Goal: Navigation & Orientation: Find specific page/section

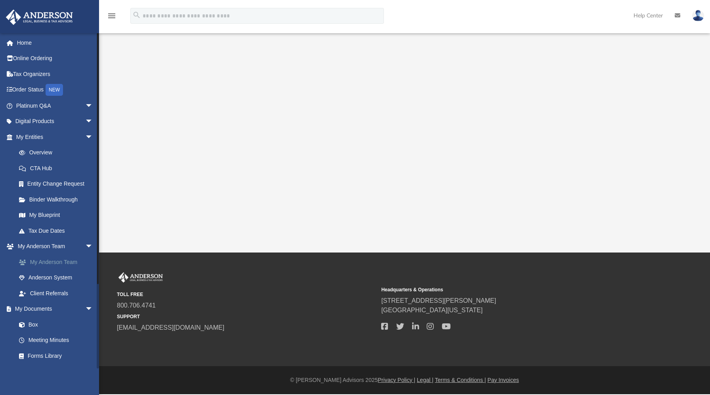
click at [61, 262] on link "My Anderson Team" at bounding box center [58, 262] width 94 height 16
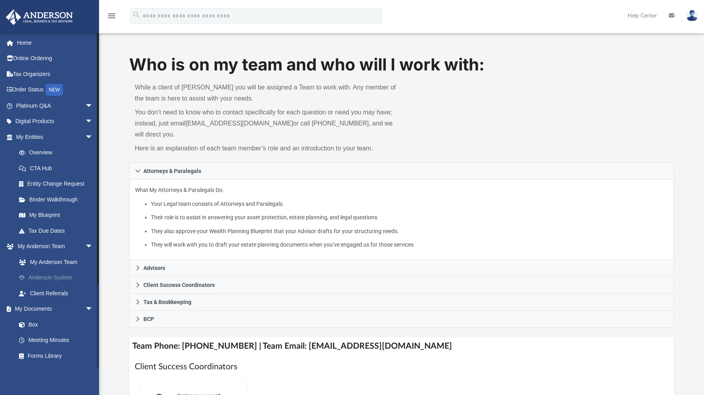
click at [61, 276] on link "Anderson System" at bounding box center [58, 278] width 94 height 16
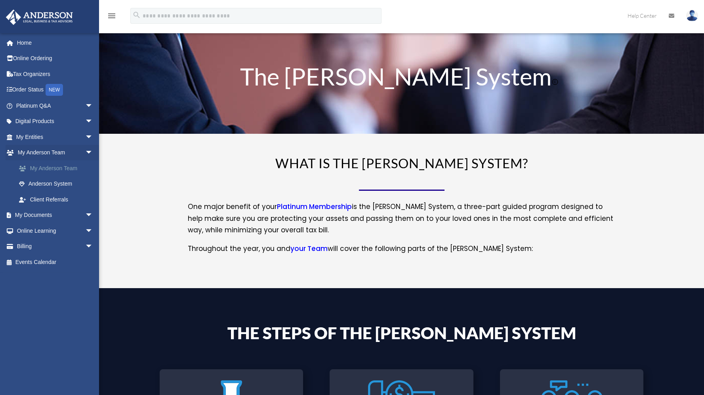
click at [72, 170] on link "My Anderson Team" at bounding box center [58, 168] width 94 height 16
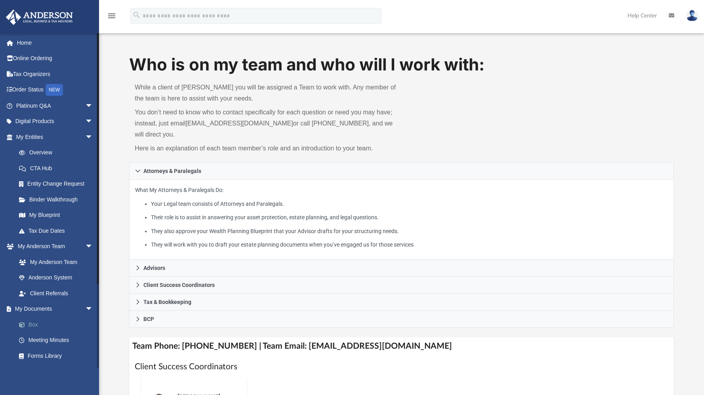
click at [32, 325] on link "Box" at bounding box center [58, 325] width 94 height 16
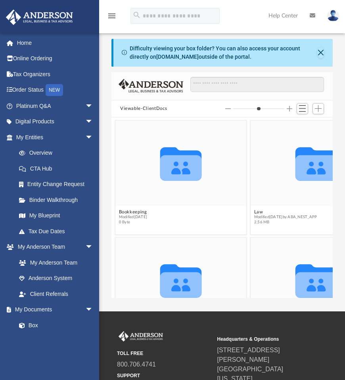
scroll to position [6, 6]
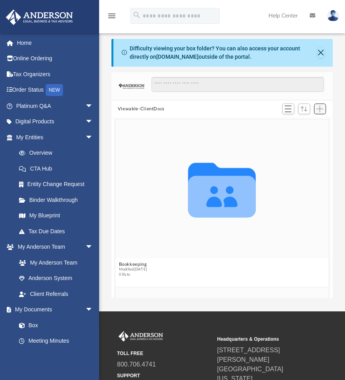
click at [320, 107] on span "Add" at bounding box center [319, 108] width 7 height 7
click at [309, 137] on li "New Folder" at bounding box center [308, 137] width 25 height 8
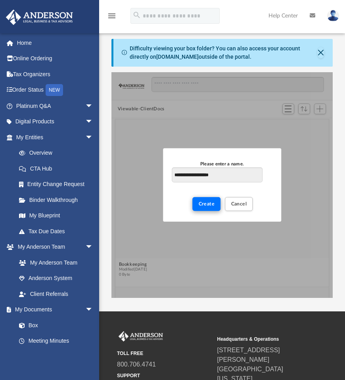
type input "**********"
click at [204, 206] on span "Create" at bounding box center [207, 203] width 16 height 5
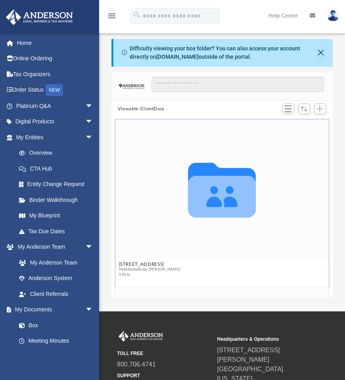
click at [224, 185] on icon "grid" at bounding box center [222, 197] width 68 height 42
click at [223, 197] on icon "grid" at bounding box center [222, 197] width 68 height 42
click at [288, 109] on span "Switch to List View" at bounding box center [288, 108] width 7 height 7
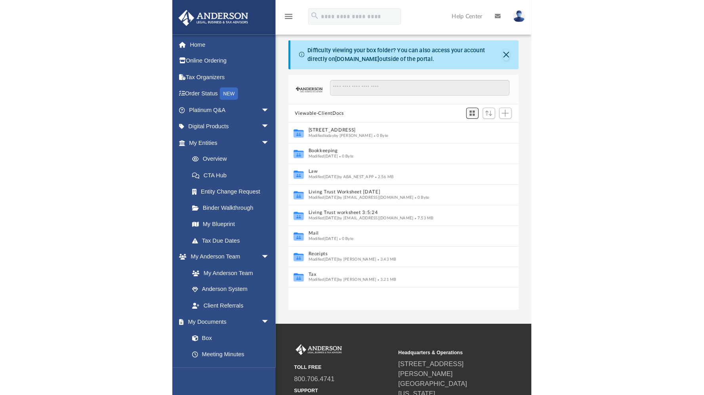
scroll to position [174, 215]
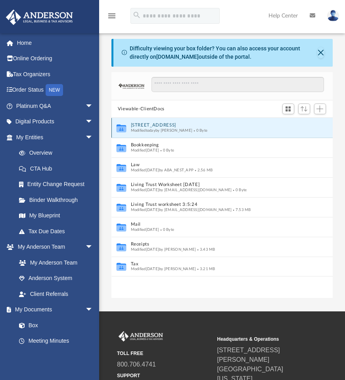
click at [267, 124] on button "1057A Long Beach Blvd" at bounding box center [217, 125] width 172 height 5
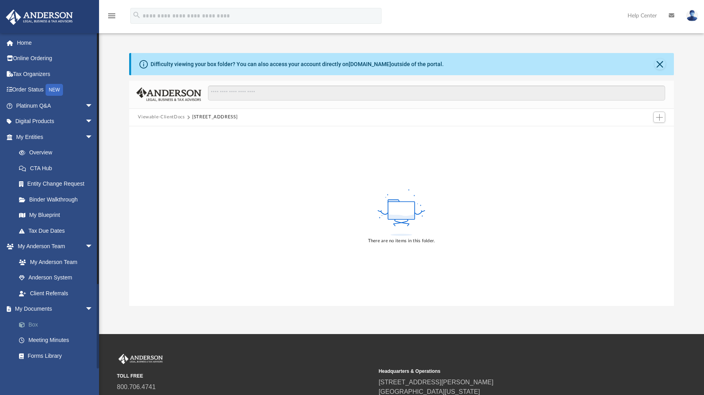
click at [33, 323] on link "Box" at bounding box center [58, 325] width 94 height 16
click at [114, 14] on icon "menu" at bounding box center [112, 16] width 10 height 10
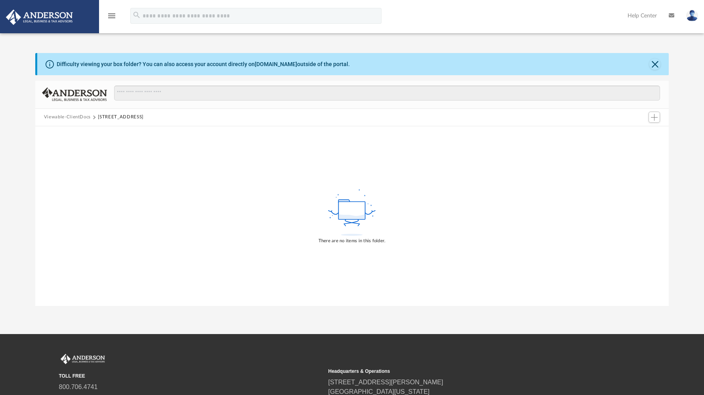
click at [113, 16] on icon "menu" at bounding box center [112, 16] width 10 height 10
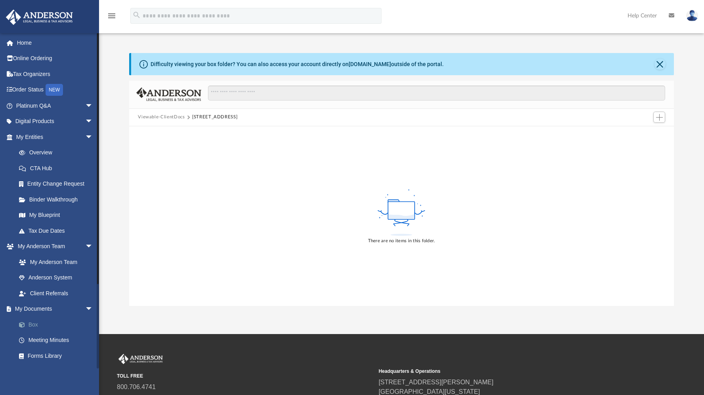
click at [30, 324] on link "Box" at bounding box center [58, 325] width 94 height 16
click at [30, 331] on link "Box" at bounding box center [58, 325] width 94 height 16
click at [663, 62] on button "Close" at bounding box center [660, 64] width 11 height 11
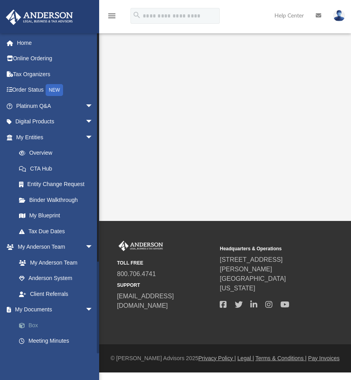
click at [34, 322] on link "Box" at bounding box center [58, 325] width 94 height 16
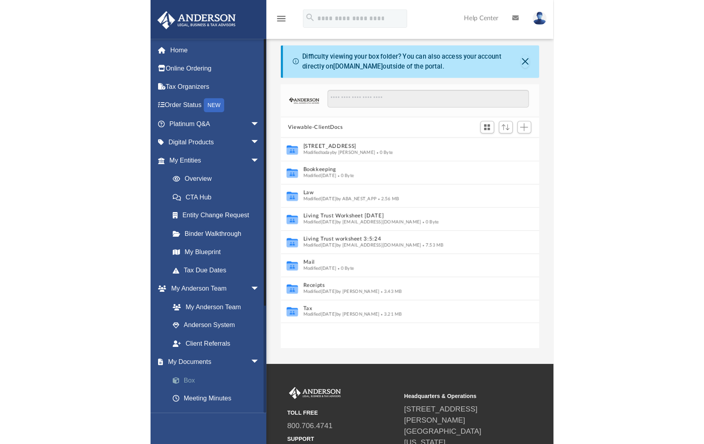
scroll to position [174, 215]
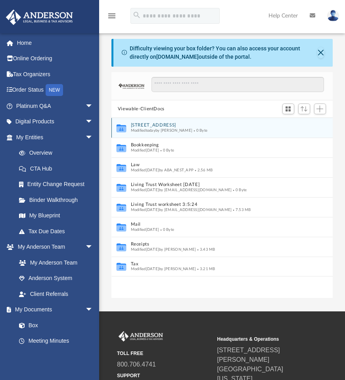
click at [185, 128] on span "Modified today by Elizabeth Marshall" at bounding box center [162, 130] width 62 height 4
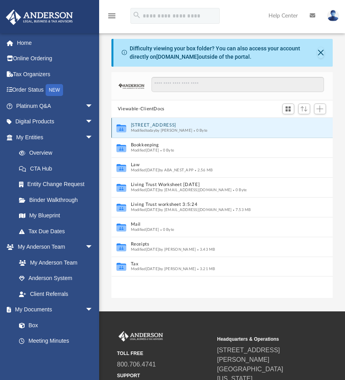
click at [121, 128] on icon "grid" at bounding box center [121, 129] width 10 height 6
click at [185, 129] on span "Modified today by Elizabeth Marshall" at bounding box center [162, 130] width 62 height 4
click at [185, 132] on span "Modified today by Elizabeth Marshall" at bounding box center [162, 130] width 62 height 4
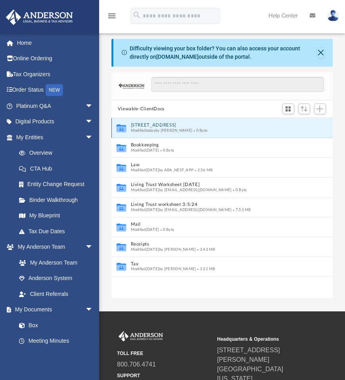
click at [294, 129] on div "Modified today by Elizabeth Marshall 0 Byte" at bounding box center [217, 130] width 172 height 5
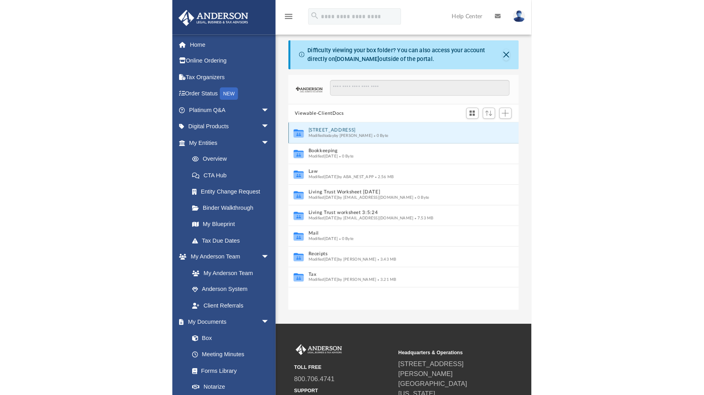
scroll to position [174, 538]
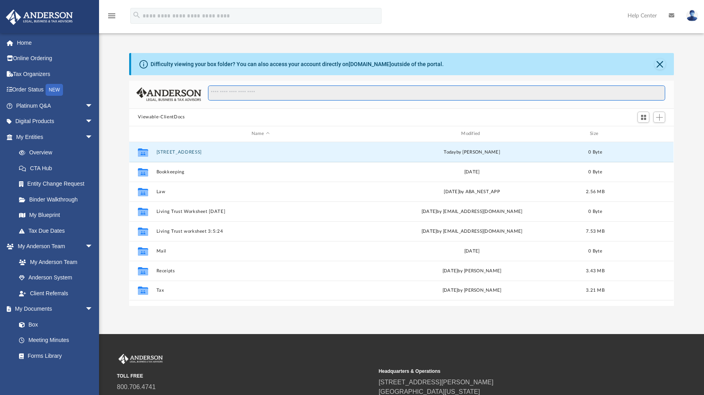
click at [228, 94] on input "Search files and folders" at bounding box center [436, 93] width 457 height 15
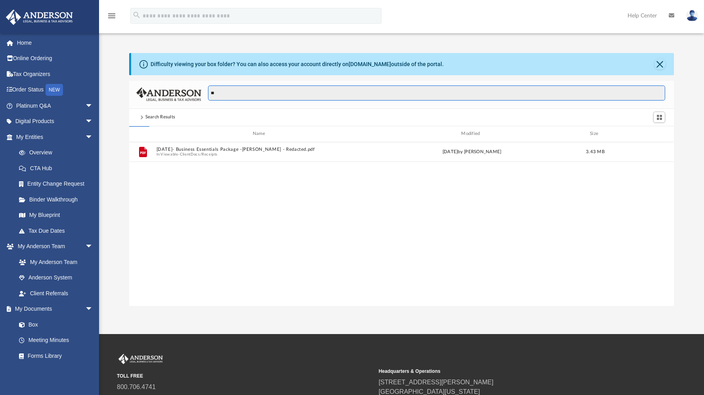
type input "*"
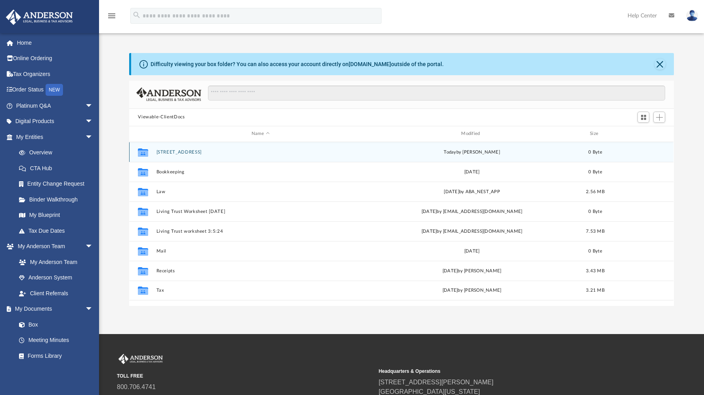
click at [207, 153] on button "1057A Long Beach Blvd" at bounding box center [261, 152] width 208 height 5
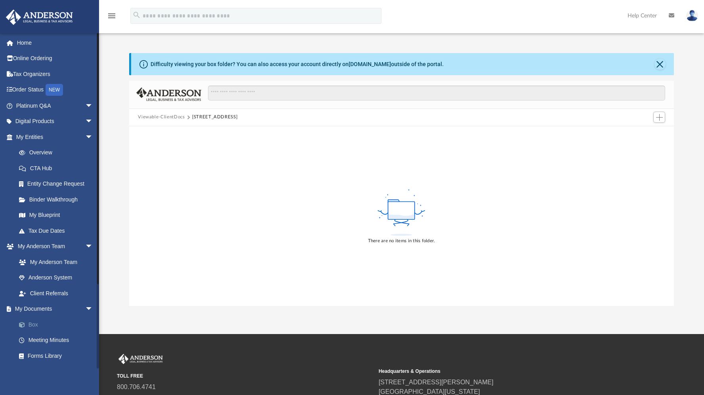
click at [31, 327] on link "Box" at bounding box center [58, 325] width 94 height 16
click at [34, 325] on link "Box" at bounding box center [58, 325] width 94 height 16
click at [38, 329] on link "Box" at bounding box center [58, 325] width 94 height 16
click at [350, 65] on button "Close" at bounding box center [660, 64] width 11 height 11
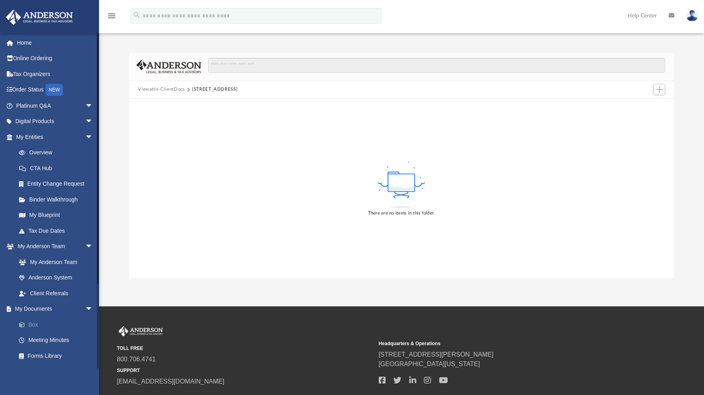
click at [42, 325] on link "Box" at bounding box center [58, 325] width 94 height 16
click at [157, 379] on link "[EMAIL_ADDRESS][DOMAIN_NAME]" at bounding box center [170, 381] width 107 height 7
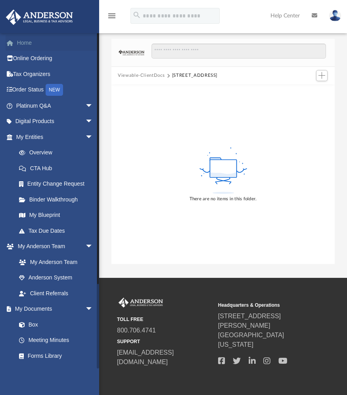
click at [32, 40] on link "Home" at bounding box center [55, 43] width 99 height 16
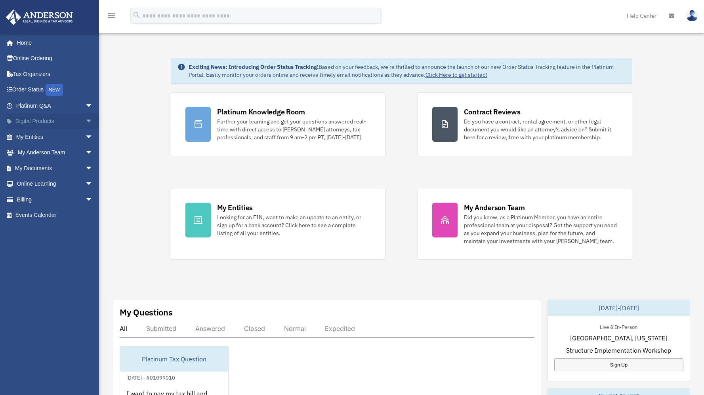
click at [85, 119] on span "arrow_drop_down" at bounding box center [93, 122] width 16 height 16
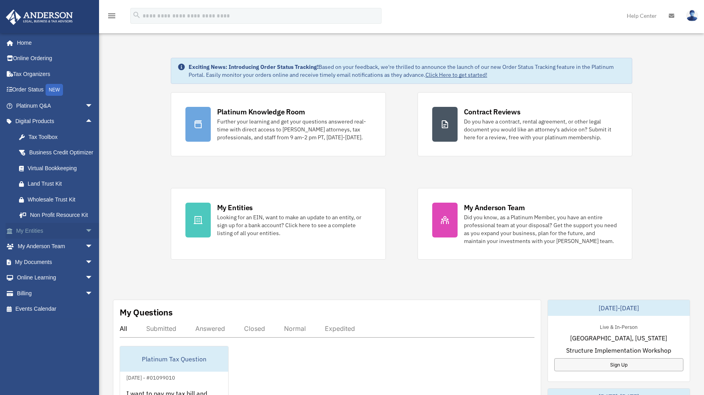
click at [85, 239] on span "arrow_drop_down" at bounding box center [93, 231] width 16 height 16
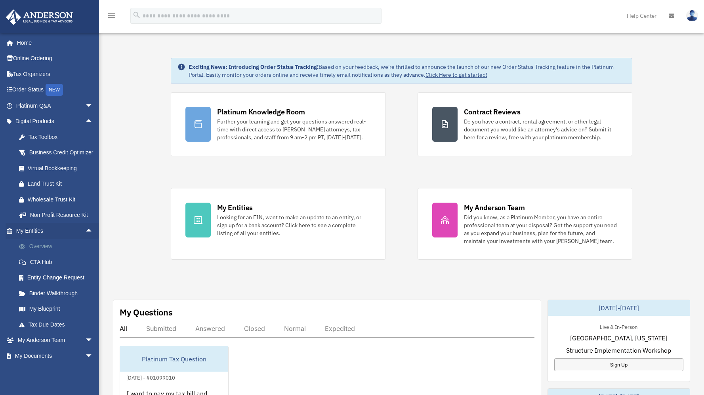
click at [42, 254] on link "Overview" at bounding box center [58, 247] width 94 height 16
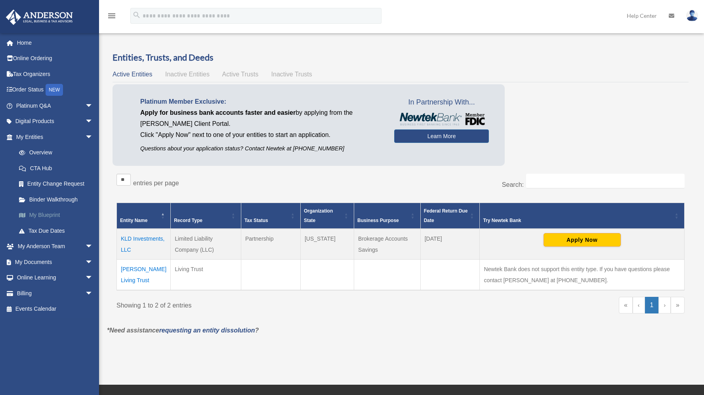
click at [56, 213] on link "My Blueprint" at bounding box center [58, 216] width 94 height 16
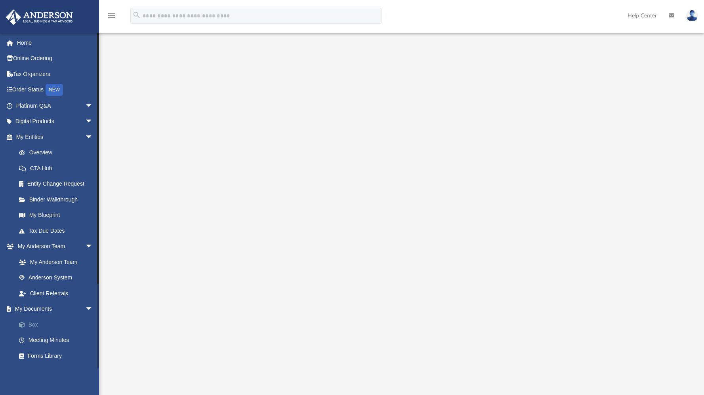
click at [36, 324] on link "Box" at bounding box center [58, 325] width 94 height 16
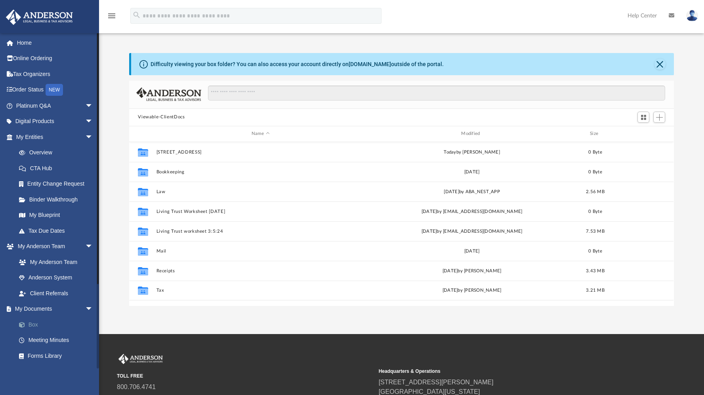
scroll to position [174, 538]
click at [170, 117] on button "Viewable-ClientDocs" at bounding box center [161, 117] width 47 height 7
click at [163, 114] on button "Viewable-ClientDocs" at bounding box center [161, 117] width 47 height 7
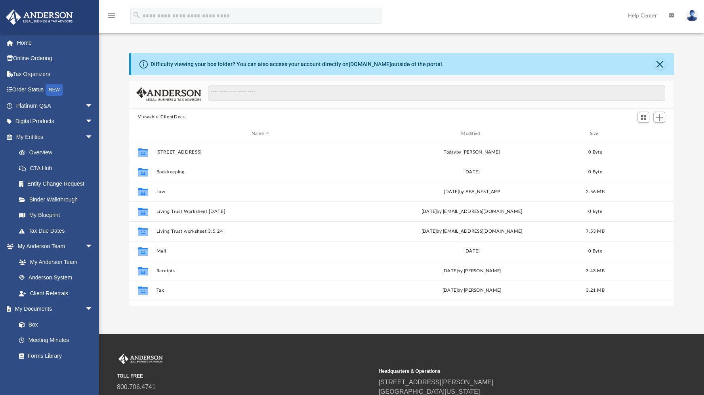
click at [162, 128] on div "Name Modified Size" at bounding box center [401, 134] width 544 height 16
click at [659, 61] on button "Close" at bounding box center [660, 64] width 11 height 11
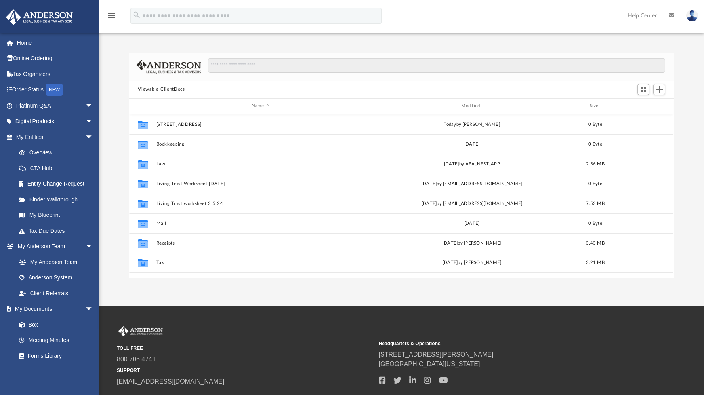
click at [649, 15] on link "Help Center" at bounding box center [642, 15] width 41 height 31
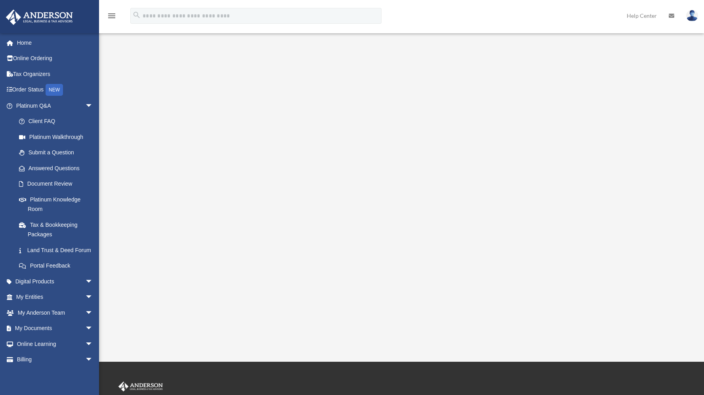
click at [226, 346] on div "Platinum Walkthrough [EMAIL_ADDRESS][DOMAIN_NAME] Sign Out [EMAIL_ADDRESS][DOMA…" at bounding box center [352, 181] width 704 height 362
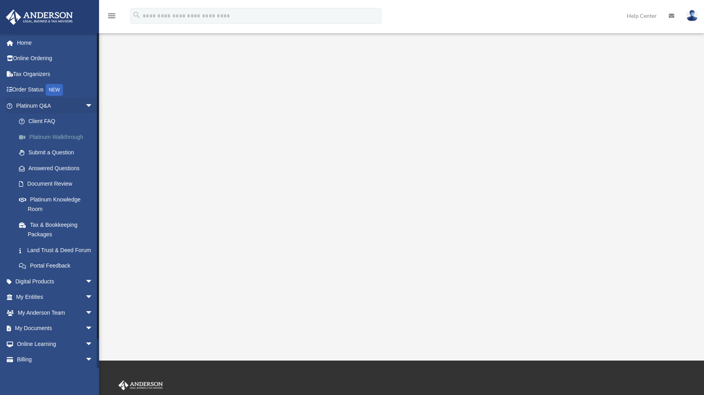
click at [67, 136] on link "Platinum Walkthrough" at bounding box center [58, 137] width 94 height 16
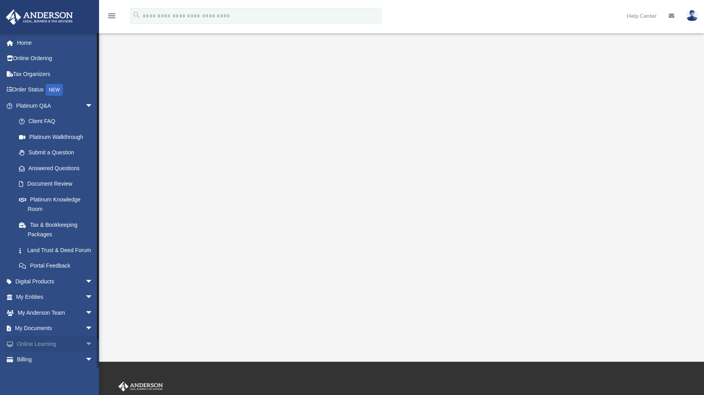
scroll to position [26, 0]
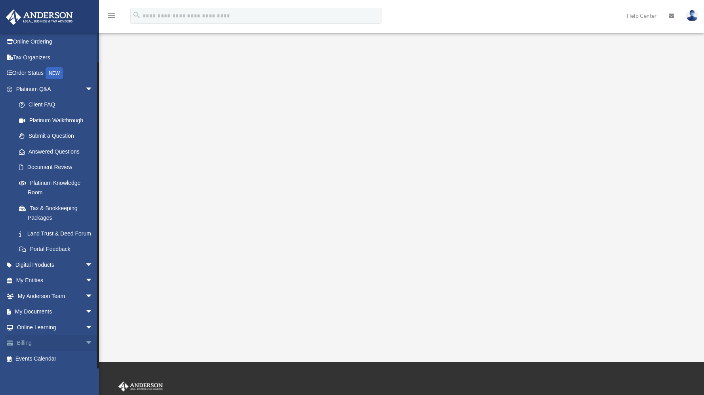
click at [29, 344] on link "Billing arrow_drop_down" at bounding box center [55, 344] width 99 height 16
click at [85, 342] on span "arrow_drop_down" at bounding box center [93, 344] width 16 height 16
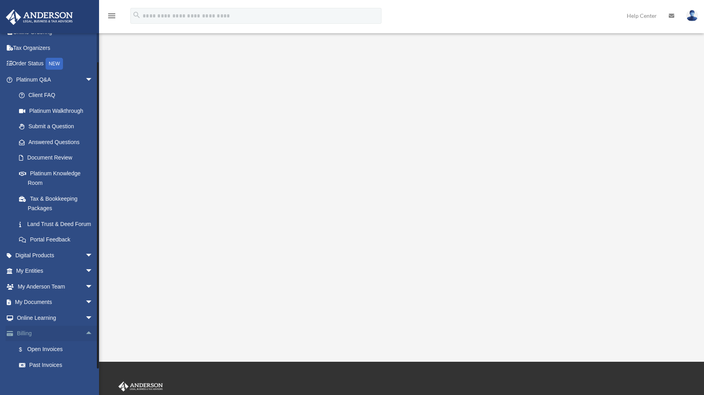
click at [85, 342] on span "arrow_drop_up" at bounding box center [93, 334] width 16 height 16
